Goal: Information Seeking & Learning: Learn about a topic

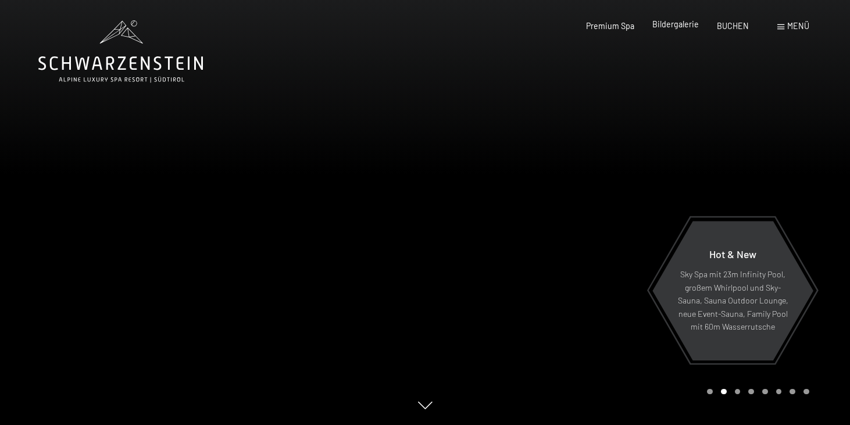
click at [671, 23] on span "Bildergalerie" at bounding box center [675, 24] width 47 height 10
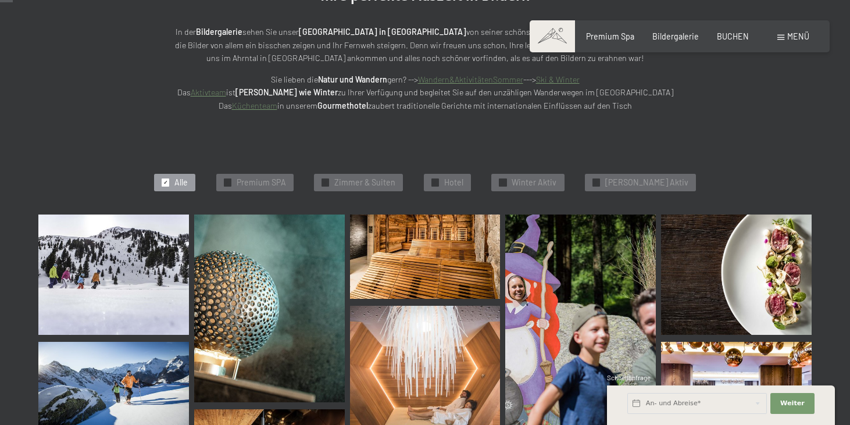
scroll to position [178, 0]
click at [534, 183] on span "Winter Aktiv" at bounding box center [534, 183] width 45 height 12
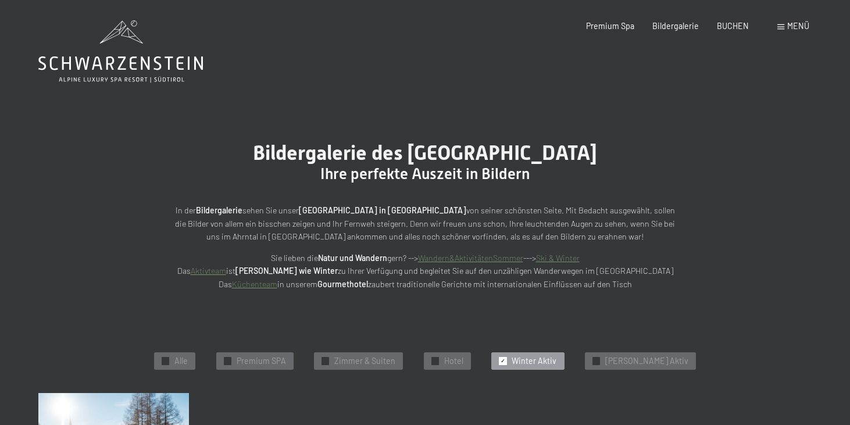
scroll to position [0, 0]
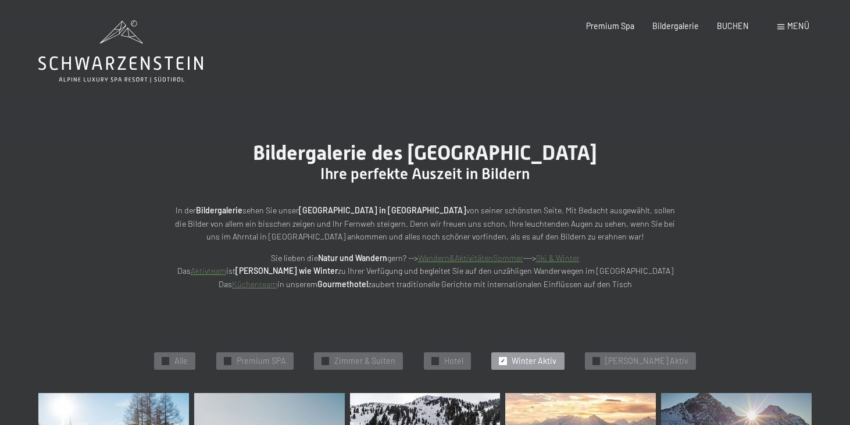
click at [567, 255] on link "Ski & Winter" at bounding box center [558, 258] width 44 height 10
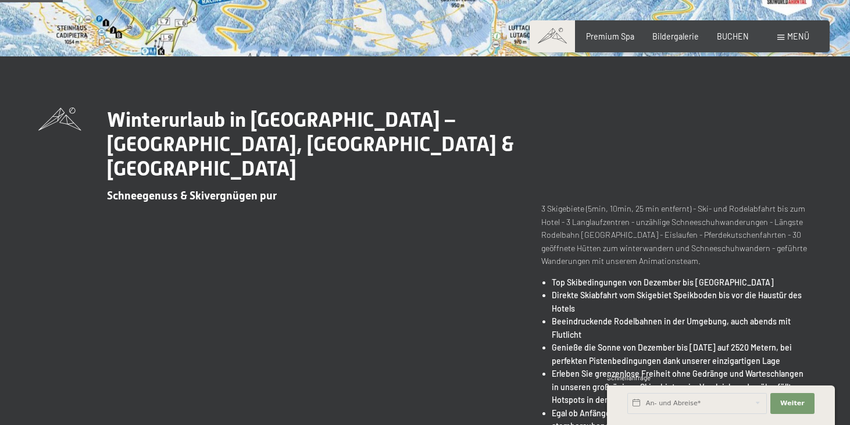
scroll to position [324, 0]
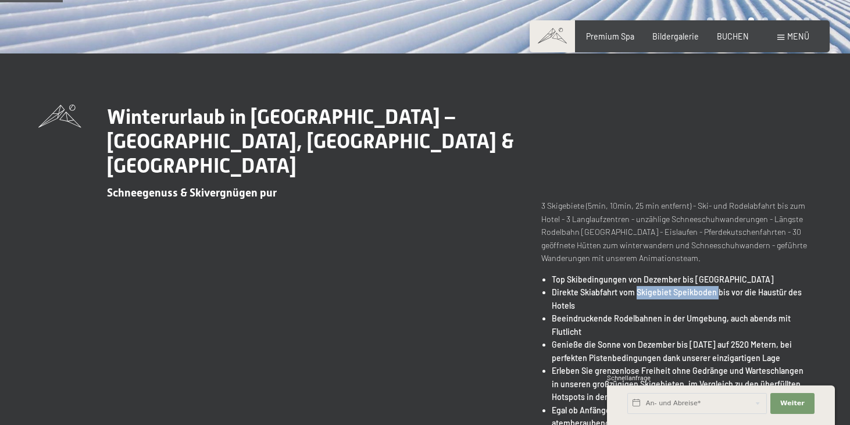
drag, startPoint x: 638, startPoint y: 266, endPoint x: 715, endPoint y: 266, distance: 77.3
click at [715, 287] on strong "Direkte Skiabfahrt vom Skigebiet Speikboden bis vor die Haustür des Hotels" at bounding box center [677, 298] width 250 height 23
copy strong "Skigebiet Speikboden"
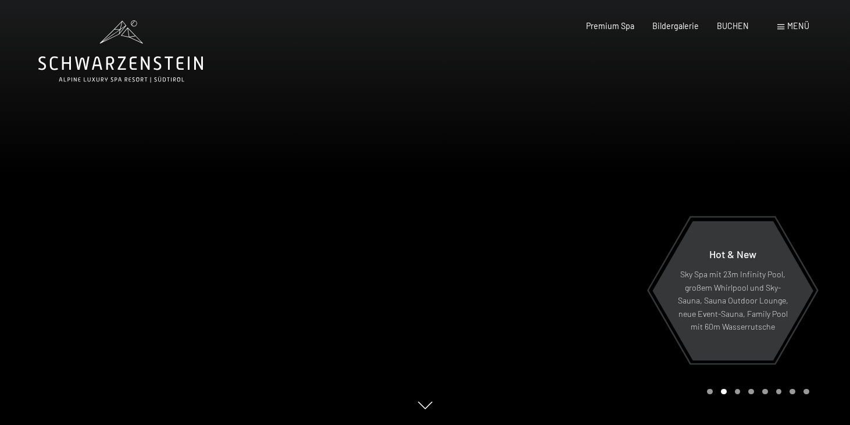
click at [783, 24] on span at bounding box center [780, 26] width 7 height 5
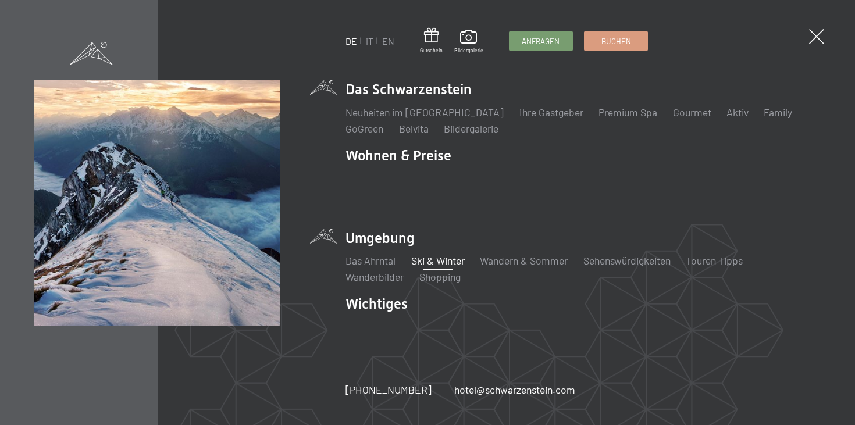
click at [432, 254] on link "Ski & Winter" at bounding box center [437, 260] width 53 height 13
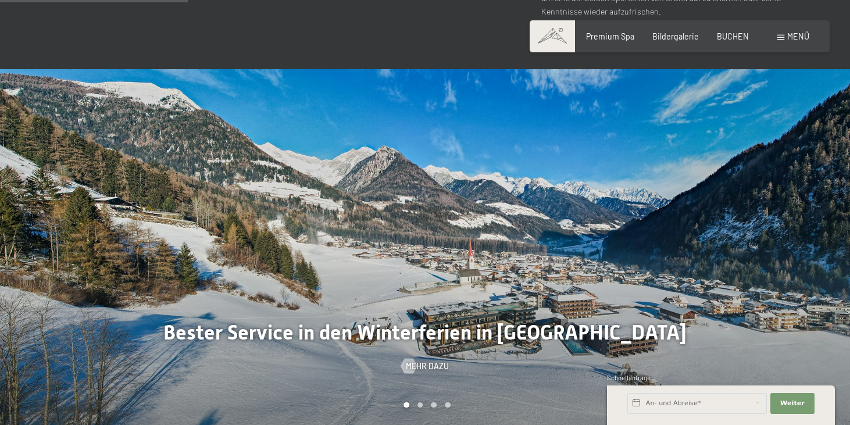
scroll to position [1006, 0]
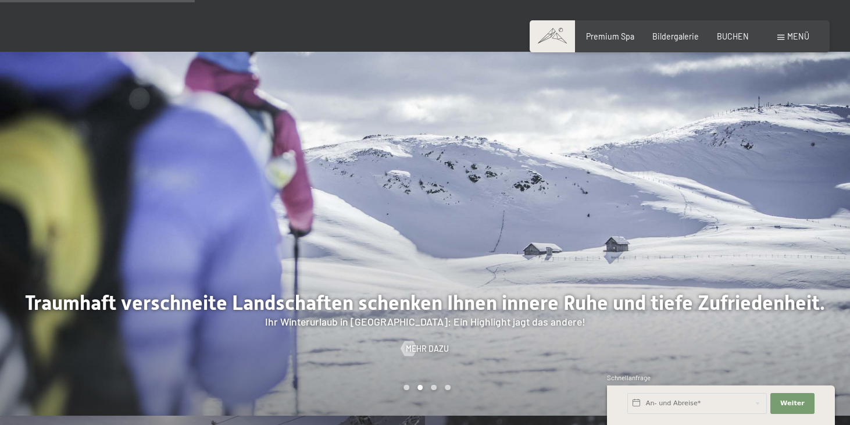
click at [420, 385] on div "Carousel Page 2 (Current Slide)" at bounding box center [420, 388] width 6 height 6
click at [435, 385] on div "Carousel Page 3" at bounding box center [434, 388] width 6 height 6
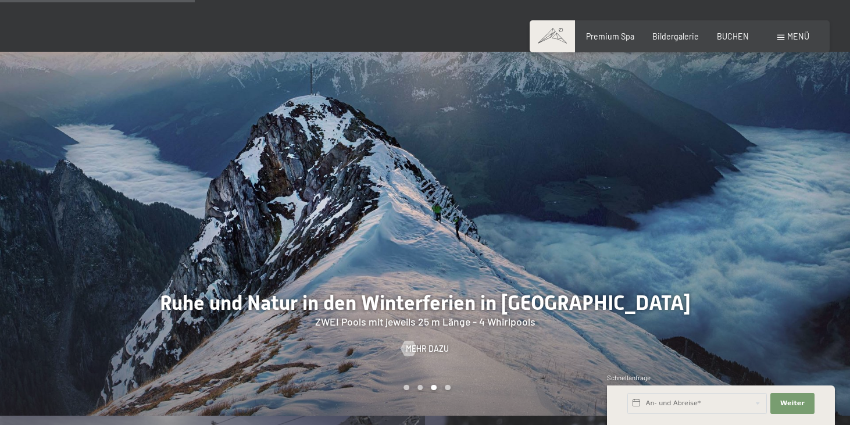
click at [447, 331] on div at bounding box center [637, 234] width 425 height 364
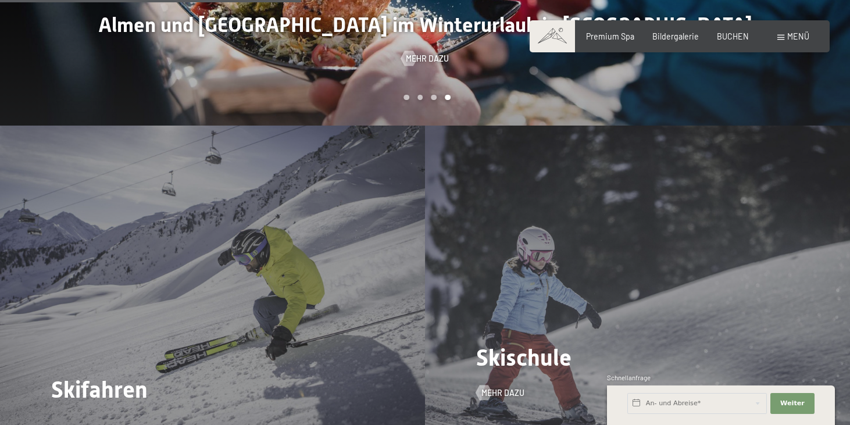
scroll to position [1296, 0]
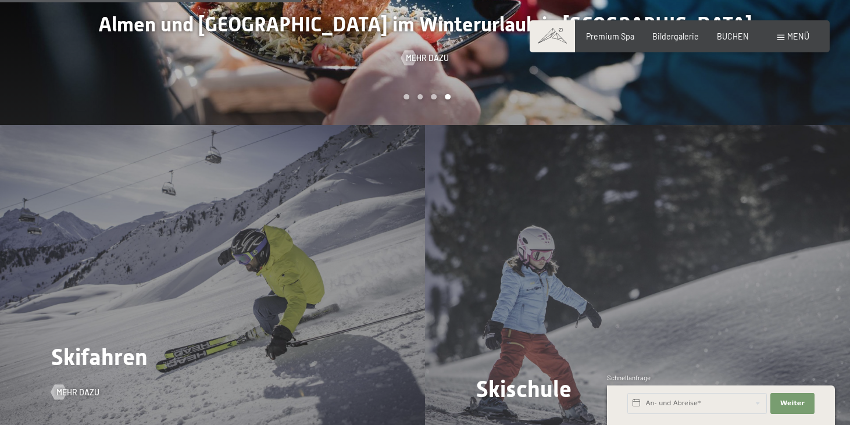
click at [273, 319] on div "Skifahren Mehr dazu" at bounding box center [212, 284] width 425 height 319
click at [86, 387] on span "Mehr dazu" at bounding box center [89, 393] width 43 height 12
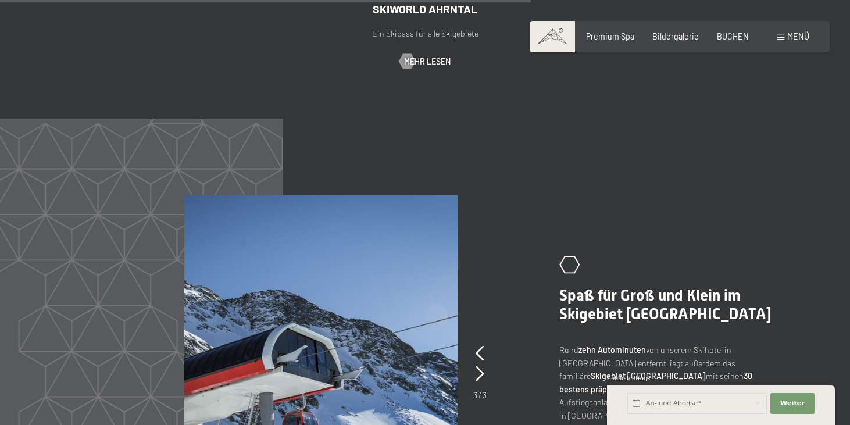
scroll to position [2312, 0]
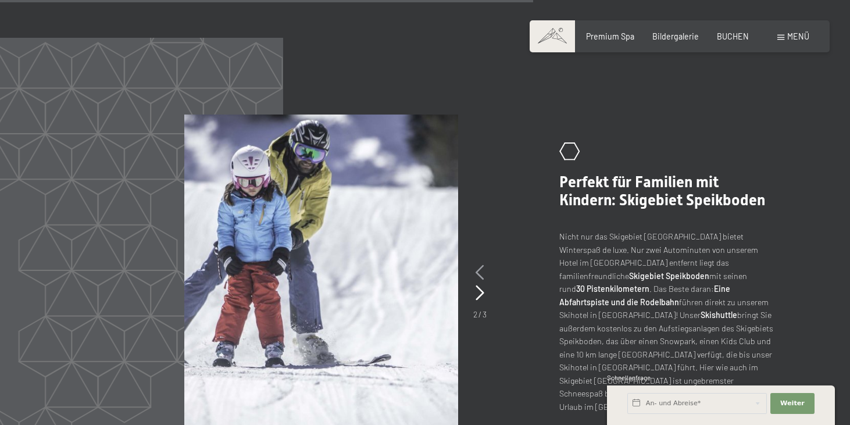
click at [478, 265] on icon at bounding box center [479, 272] width 9 height 15
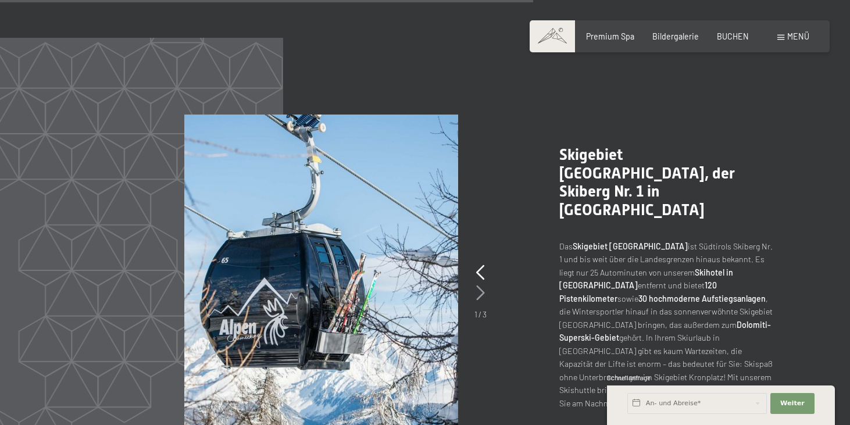
click at [480, 285] on icon at bounding box center [480, 292] width 9 height 15
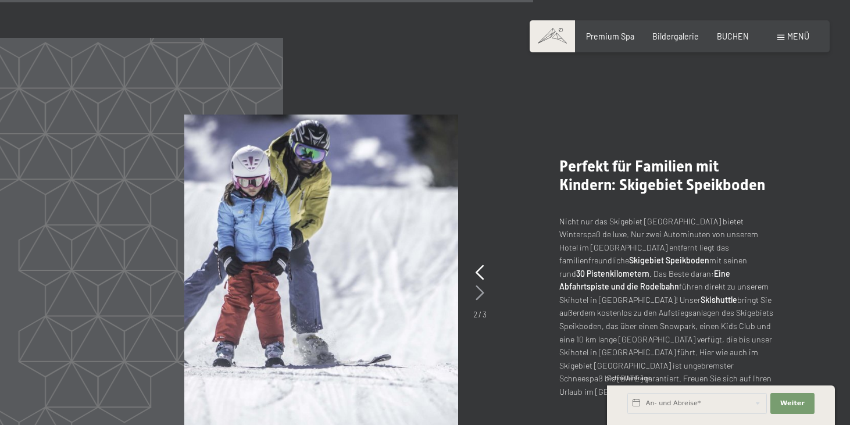
click at [480, 285] on icon at bounding box center [479, 292] width 9 height 15
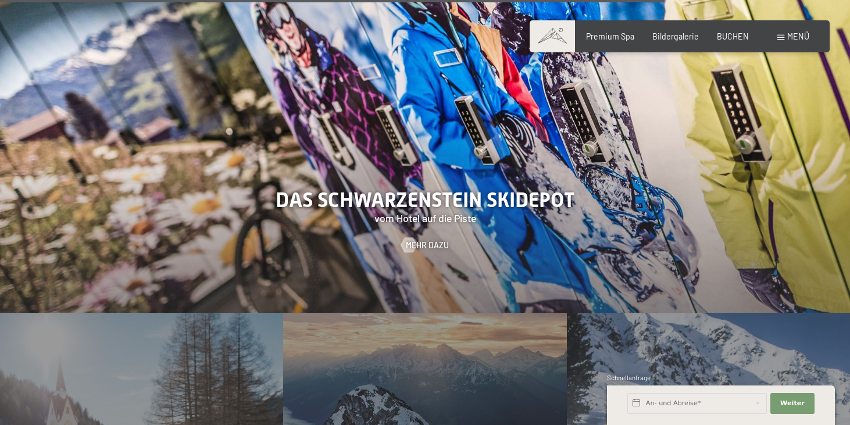
scroll to position [2883, 0]
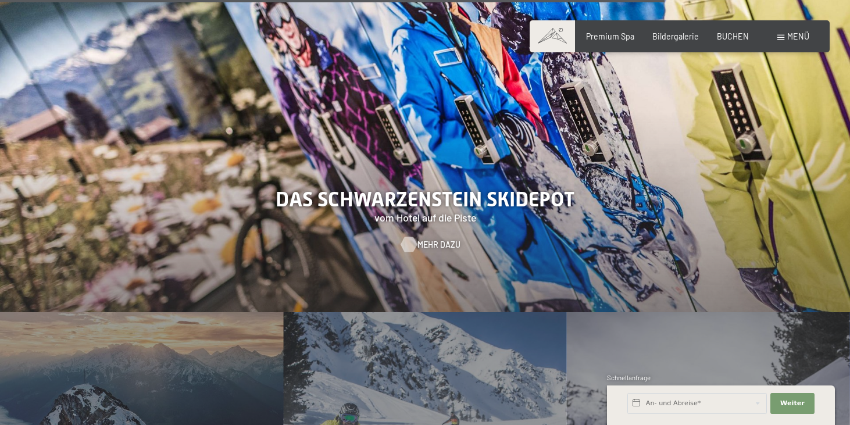
click at [432, 239] on span "Mehr dazu" at bounding box center [438, 245] width 43 height 12
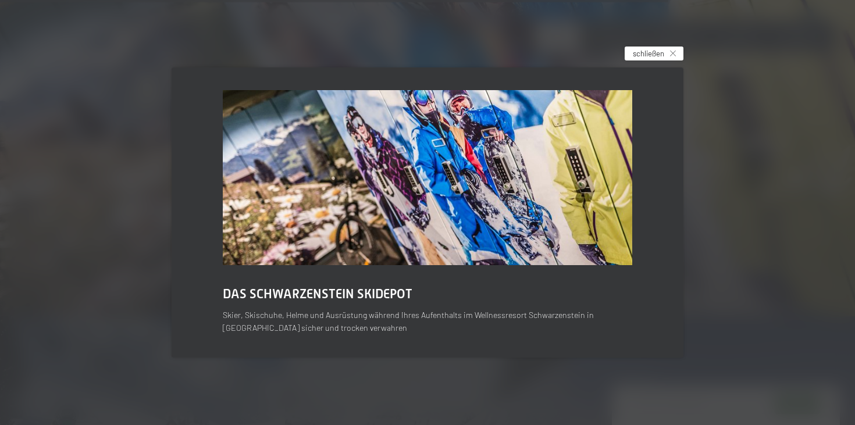
click at [648, 55] on span "schließen" at bounding box center [647, 53] width 31 height 10
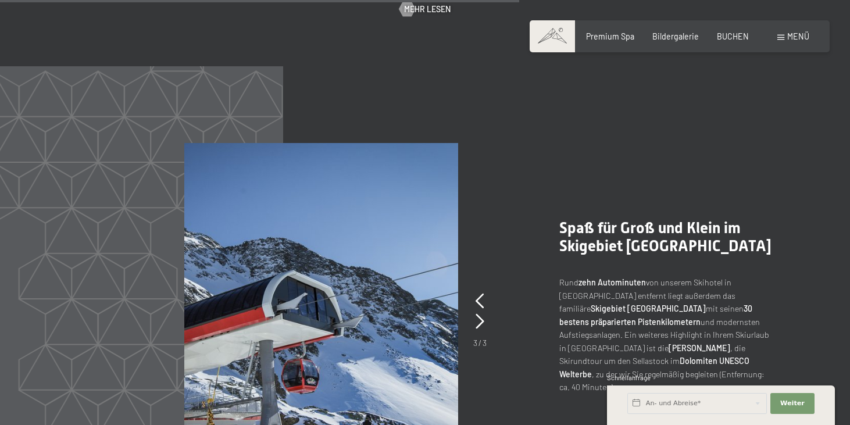
scroll to position [2286, 0]
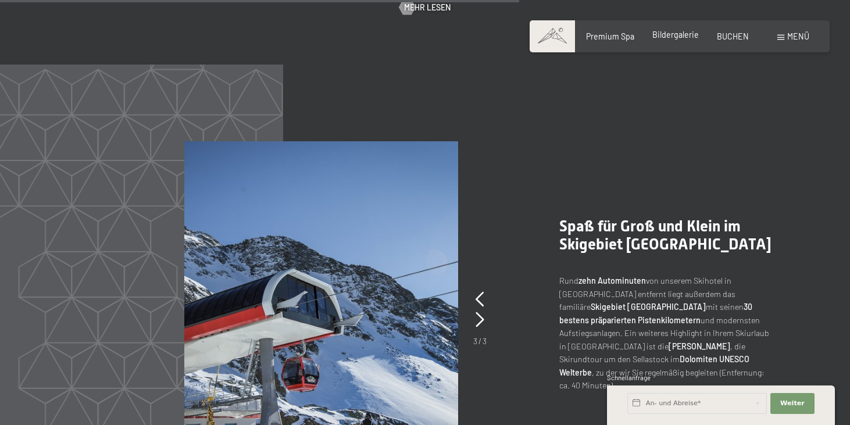
click at [677, 35] on span "Bildergalerie" at bounding box center [675, 35] width 47 height 10
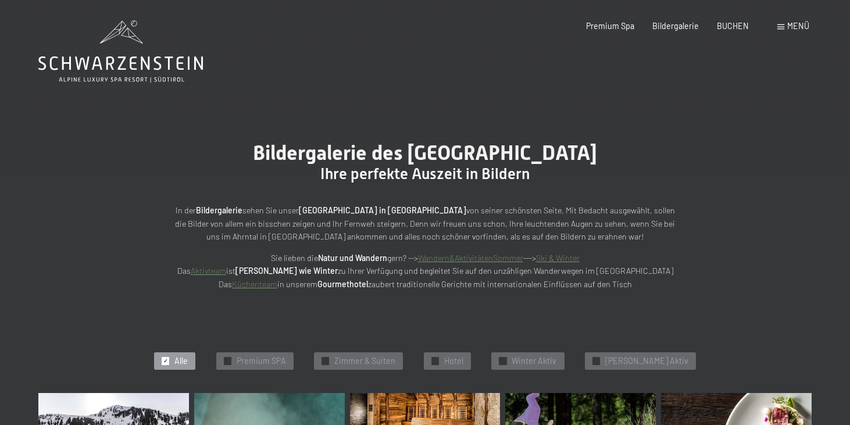
click at [159, 60] on icon at bounding box center [120, 51] width 165 height 62
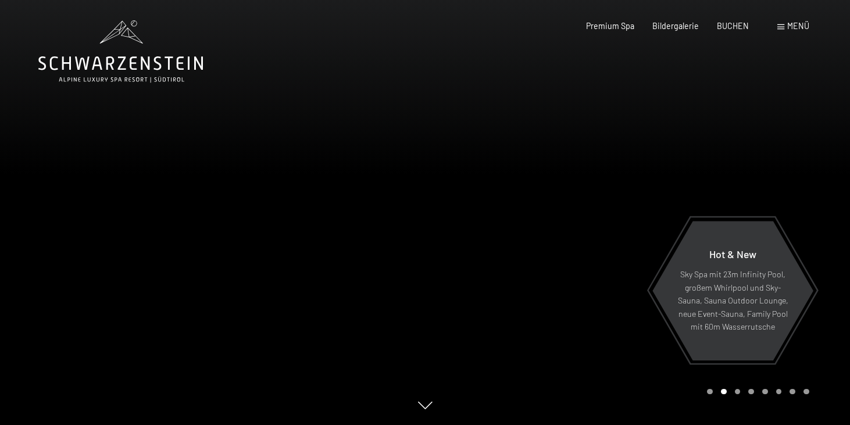
click at [737, 391] on div "Carousel Page 3" at bounding box center [738, 392] width 6 height 6
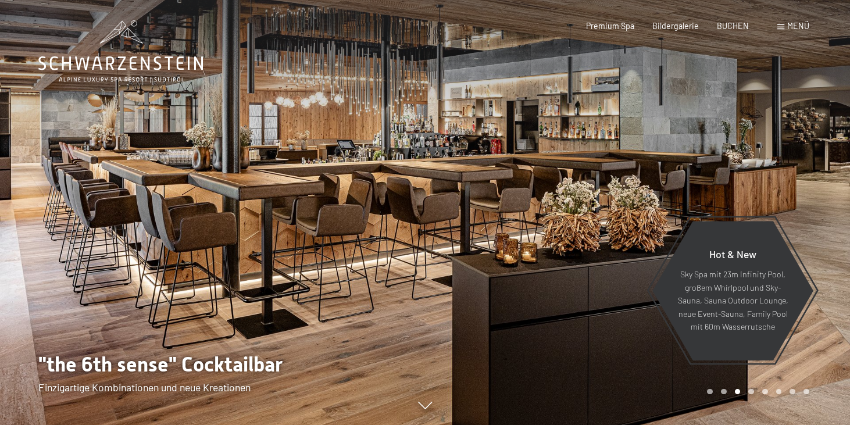
click at [752, 391] on div "Carousel Page 4" at bounding box center [751, 392] width 6 height 6
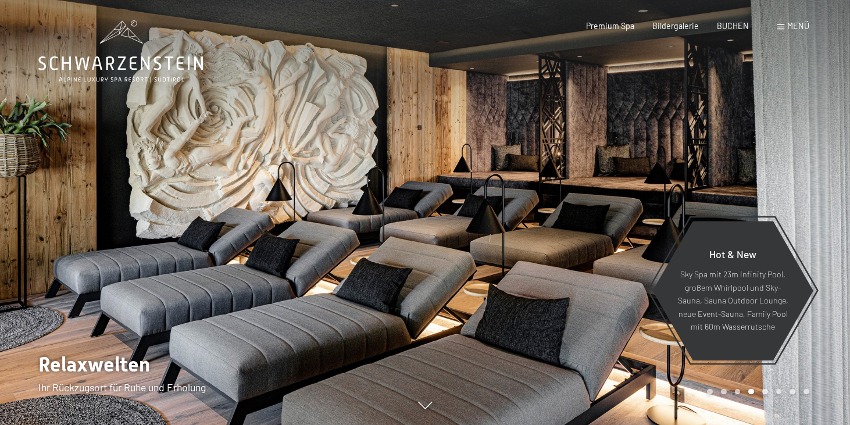
click at [761, 391] on div "Carousel Pagination" at bounding box center [756, 392] width 106 height 6
click at [766, 394] on div "Carousel Page 5" at bounding box center [765, 392] width 6 height 6
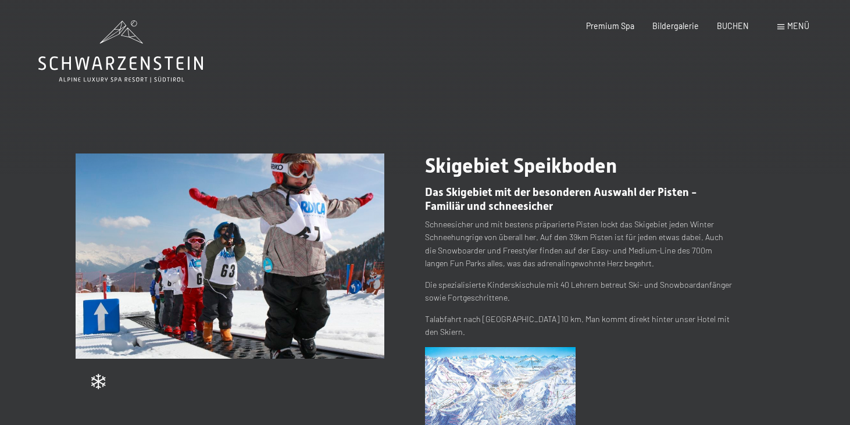
click at [504, 374] on img at bounding box center [500, 397] width 151 height 100
